Goal: Transaction & Acquisition: Purchase product/service

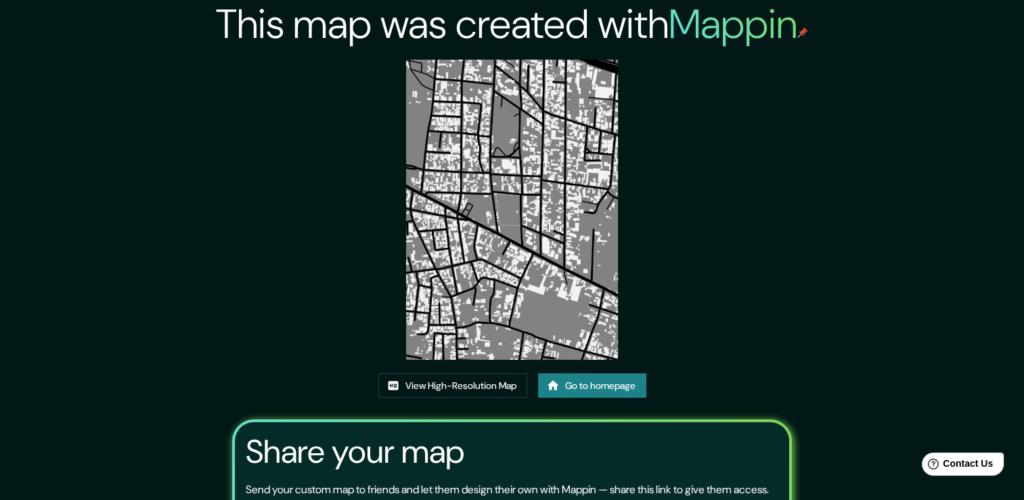
scroll to position [138, 0]
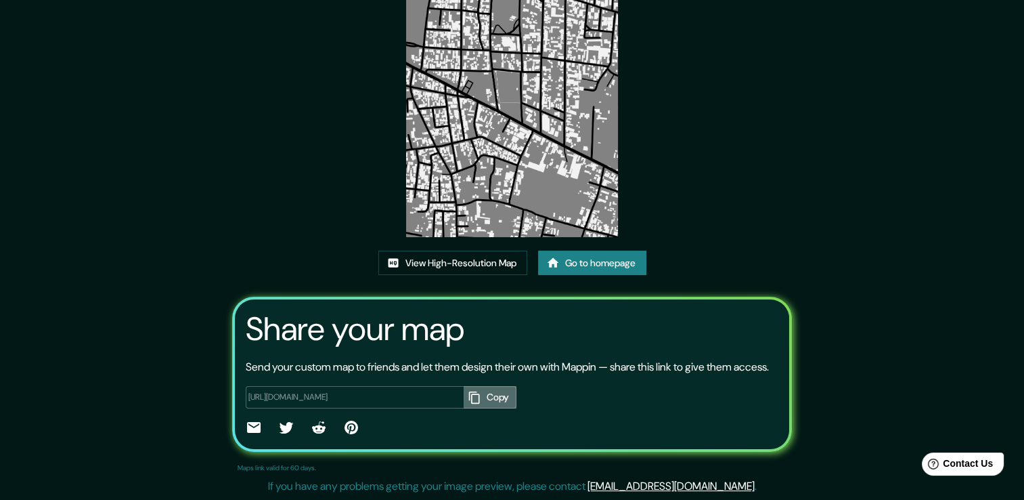
click at [498, 399] on button "Copy" at bounding box center [490, 397] width 53 height 22
click at [604, 250] on link "Go to homepage" at bounding box center [592, 262] width 108 height 25
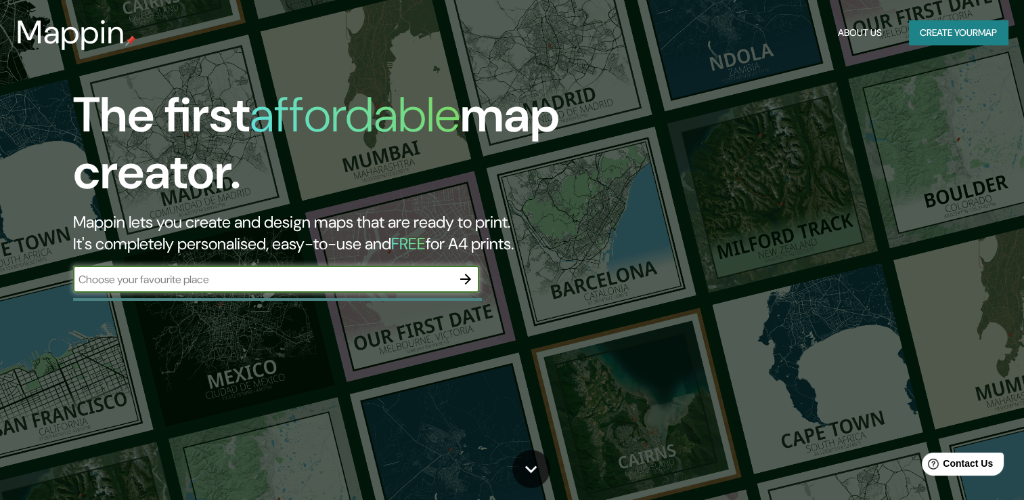
click at [458, 275] on icon "button" at bounding box center [466, 279] width 16 height 16
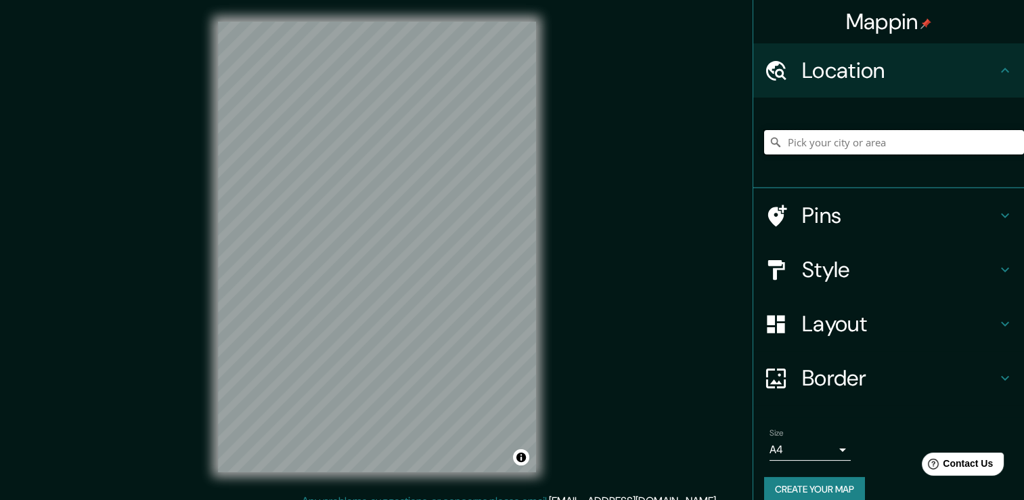
click at [892, 137] on input "Pick your city or area" at bounding box center [894, 142] width 260 height 24
type input "y"
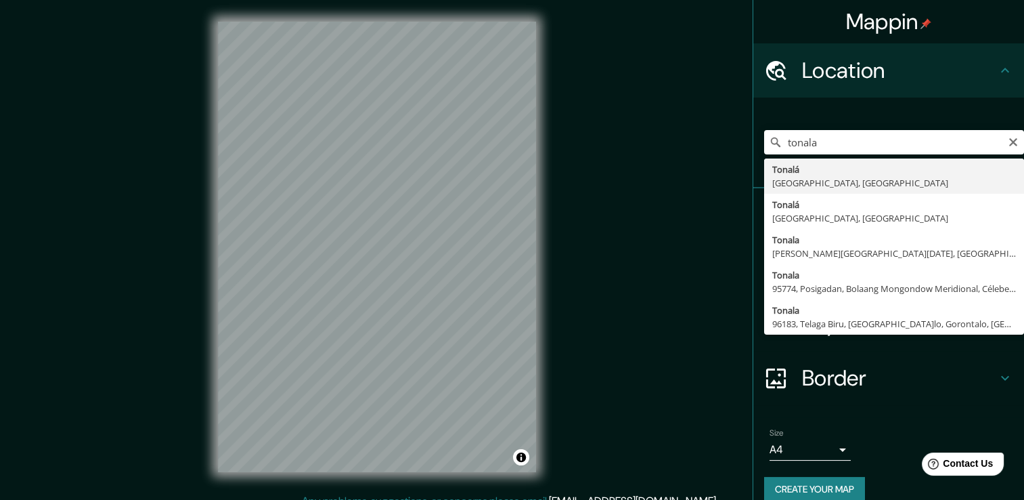
type input "Tonalá, Jalisco, México"
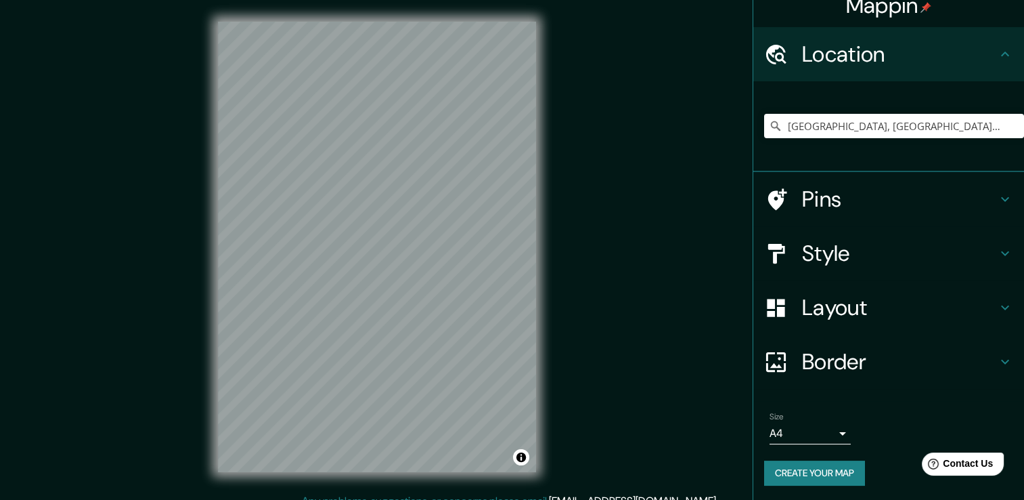
scroll to position [17, 0]
click at [836, 313] on h4 "Layout" at bounding box center [899, 306] width 195 height 27
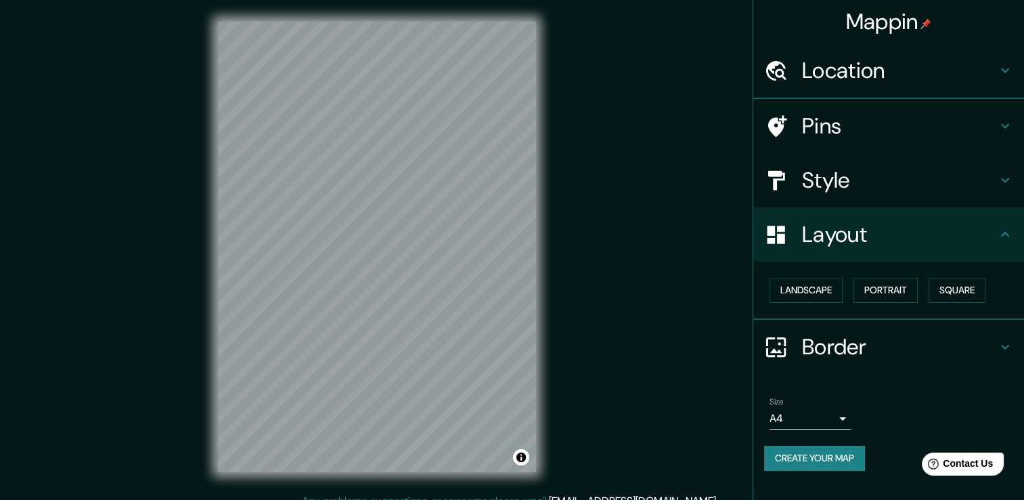
scroll to position [0, 0]
click at [860, 343] on h4 "Border" at bounding box center [899, 347] width 195 height 27
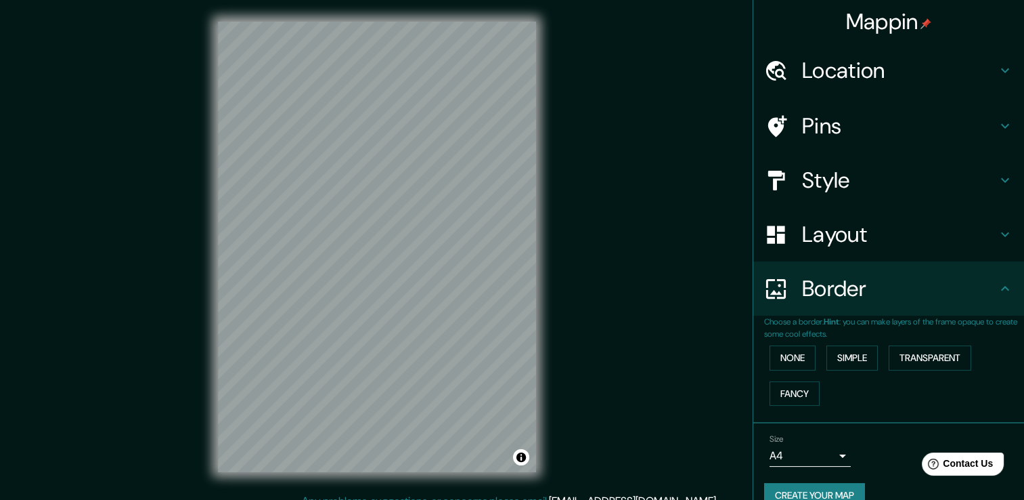
click at [829, 187] on h4 "Style" at bounding box center [899, 180] width 195 height 27
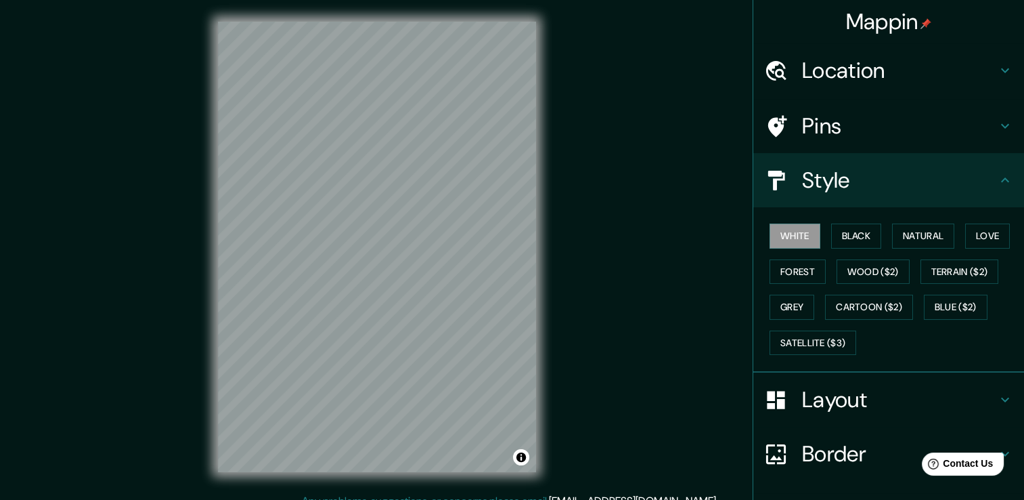
click at [803, 229] on button "White" at bounding box center [795, 235] width 51 height 25
click at [839, 229] on button "Black" at bounding box center [856, 235] width 51 height 25
click at [809, 237] on button "White" at bounding box center [795, 235] width 51 height 25
click at [931, 238] on button "Natural" at bounding box center [923, 235] width 62 height 25
click at [977, 241] on button "Love" at bounding box center [987, 235] width 45 height 25
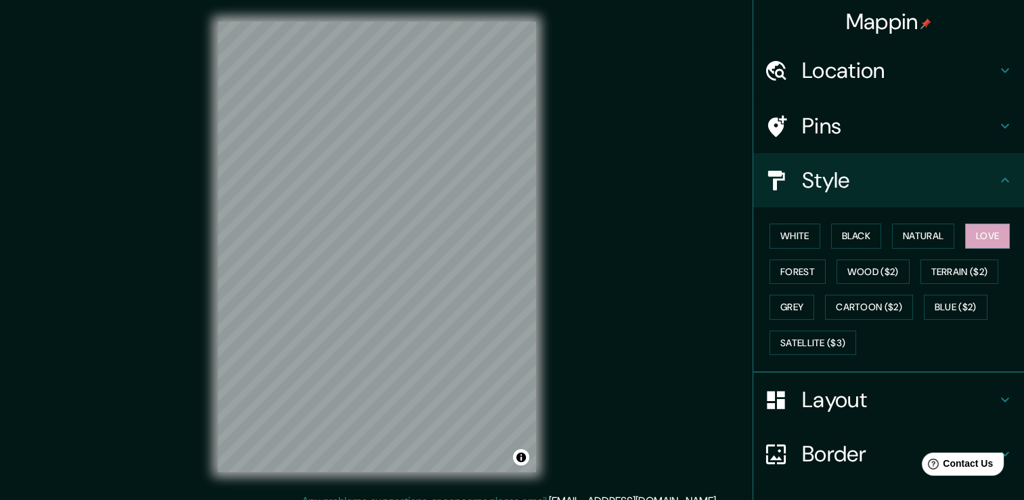
click at [812, 280] on button "Forest" at bounding box center [798, 271] width 56 height 25
click at [855, 275] on button "Wood ($2)" at bounding box center [873, 271] width 73 height 25
click at [798, 267] on button "Forest" at bounding box center [798, 271] width 56 height 25
click at [791, 242] on button "White" at bounding box center [795, 235] width 51 height 25
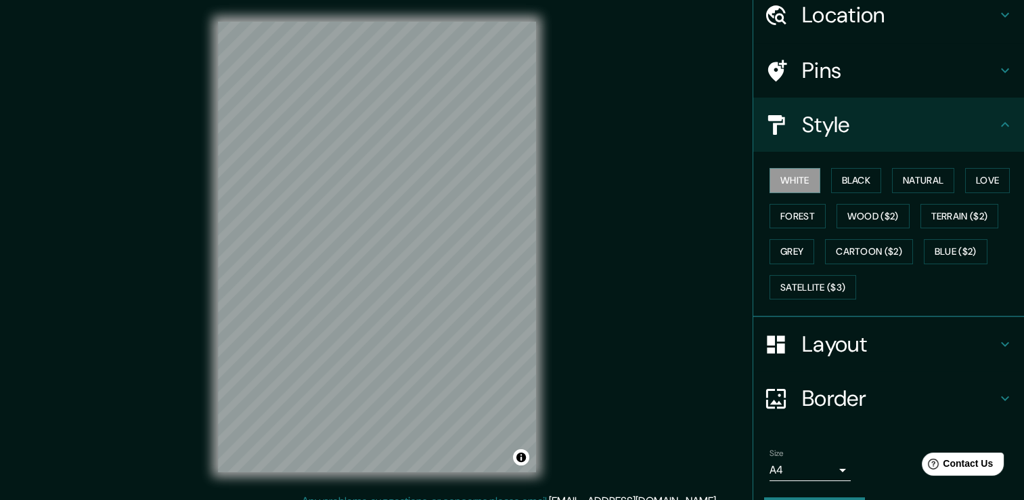
scroll to position [91, 0]
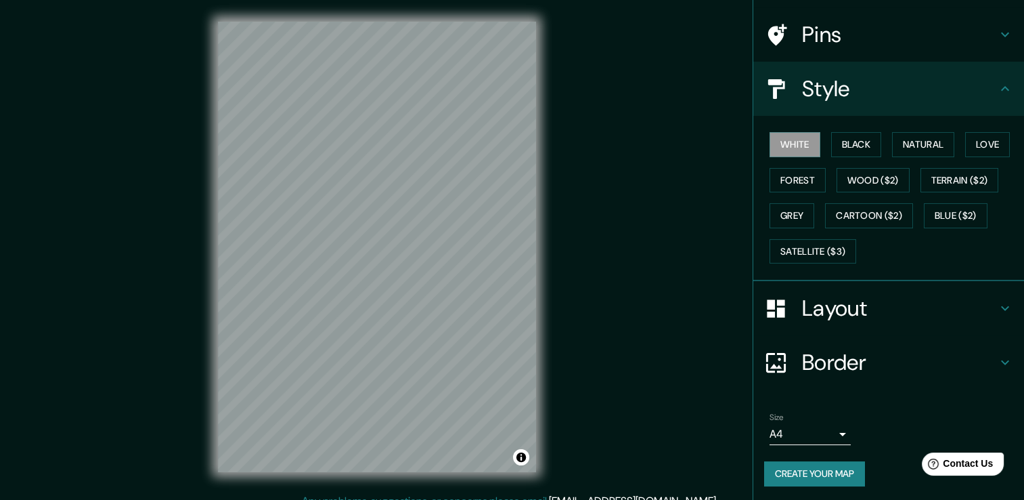
click at [845, 464] on button "Create your map" at bounding box center [814, 473] width 101 height 25
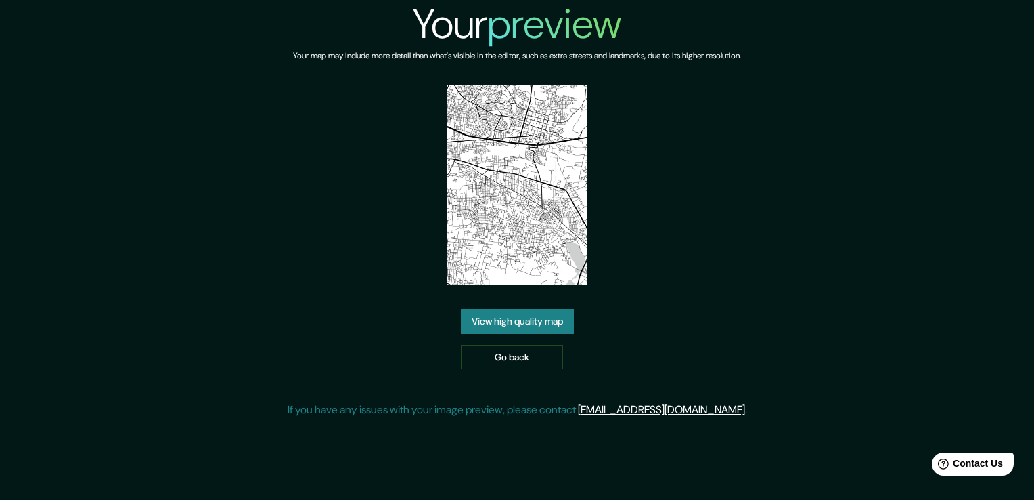
click at [544, 318] on link "View high quality map" at bounding box center [517, 321] width 113 height 25
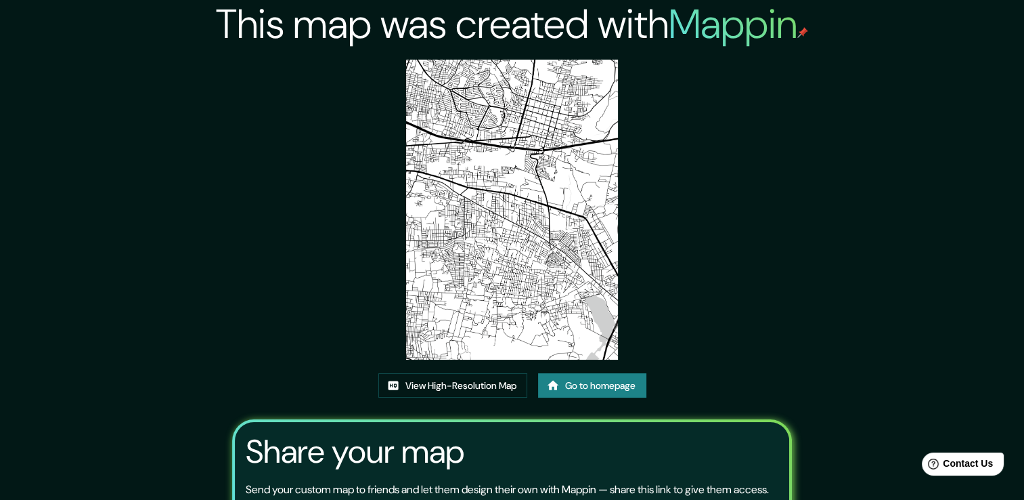
click at [477, 389] on link "View High-Resolution Map" at bounding box center [452, 385] width 149 height 25
